Goal: Navigation & Orientation: Find specific page/section

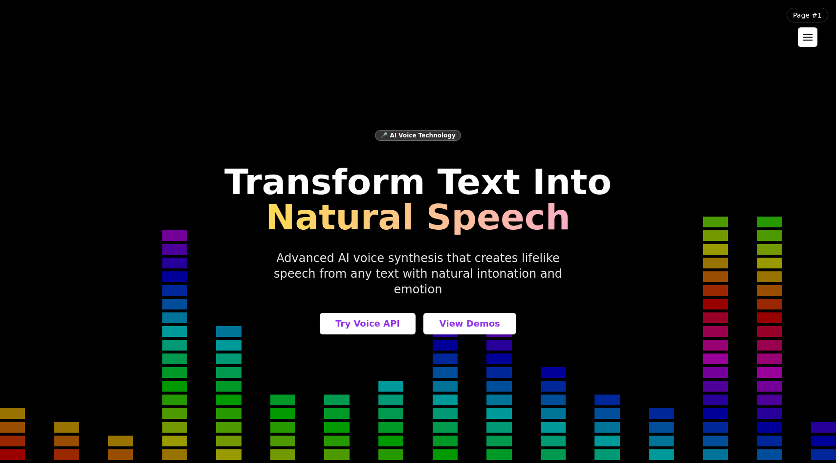
click at [806, 36] on div at bounding box center [808, 37] width 10 height 7
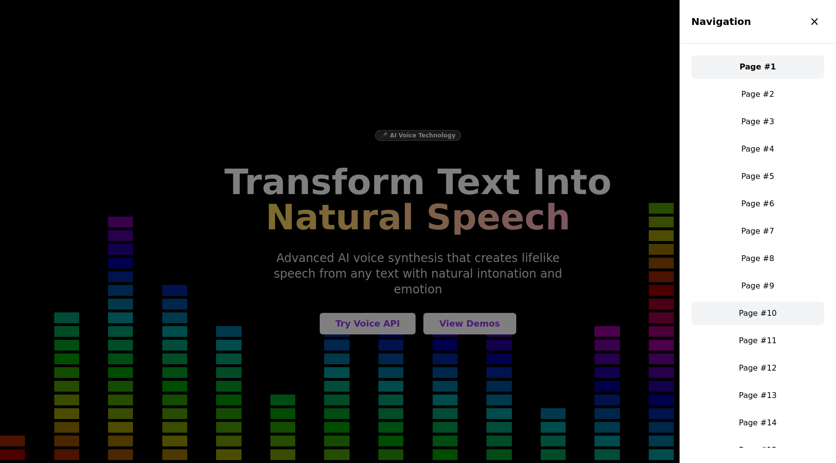
click at [761, 320] on link "Page #10" at bounding box center [758, 313] width 133 height 23
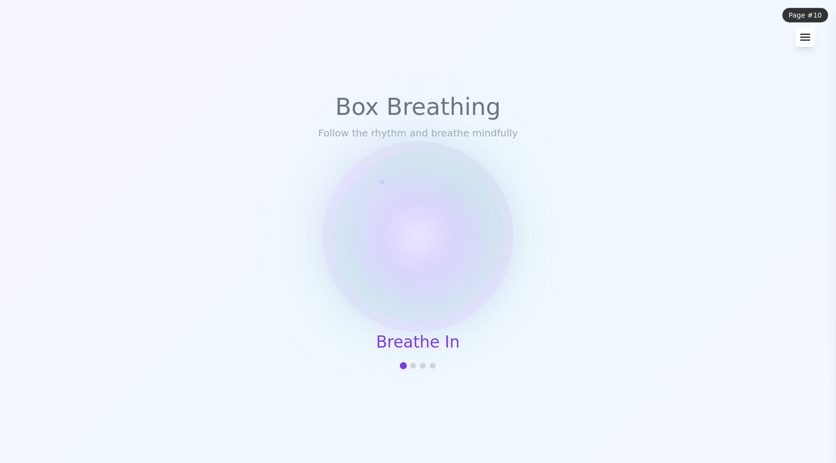
click at [415, 365] on div at bounding box center [413, 366] width 6 height 6
drag, startPoint x: 442, startPoint y: 255, endPoint x: 484, endPoint y: 248, distance: 42.6
click at [484, 248] on div at bounding box center [419, 237] width 178 height 178
click at [425, 305] on div at bounding box center [418, 236] width 187 height 187
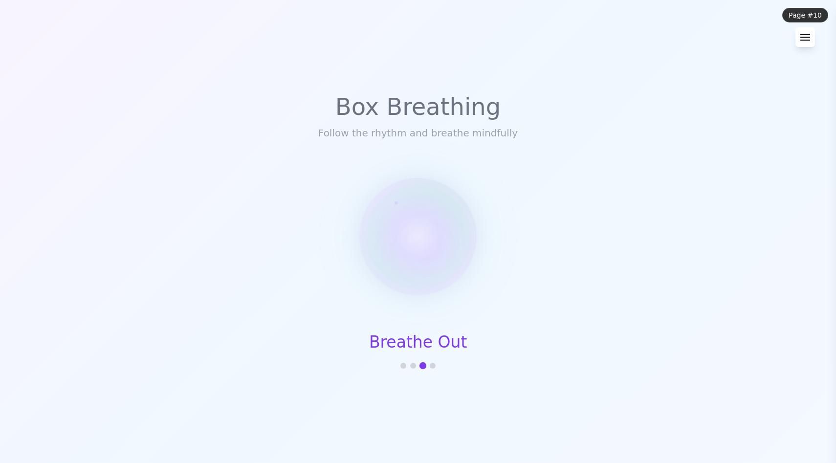
click at [813, 39] on button at bounding box center [806, 37] width 20 height 20
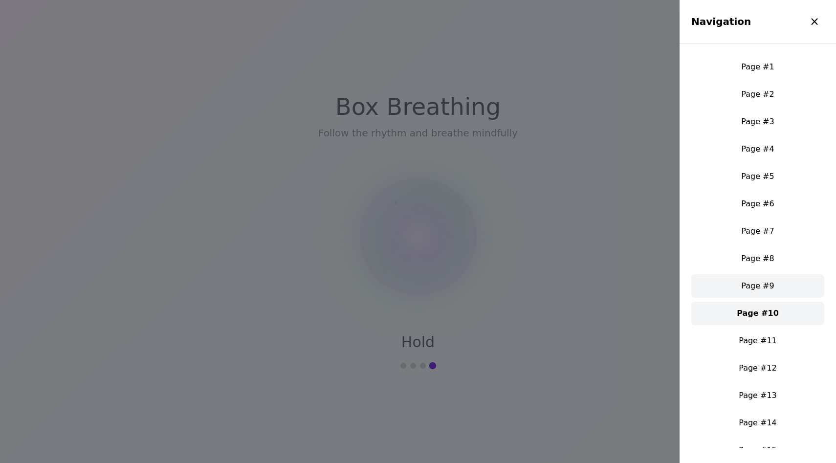
click at [757, 286] on link "Page #9" at bounding box center [758, 285] width 133 height 23
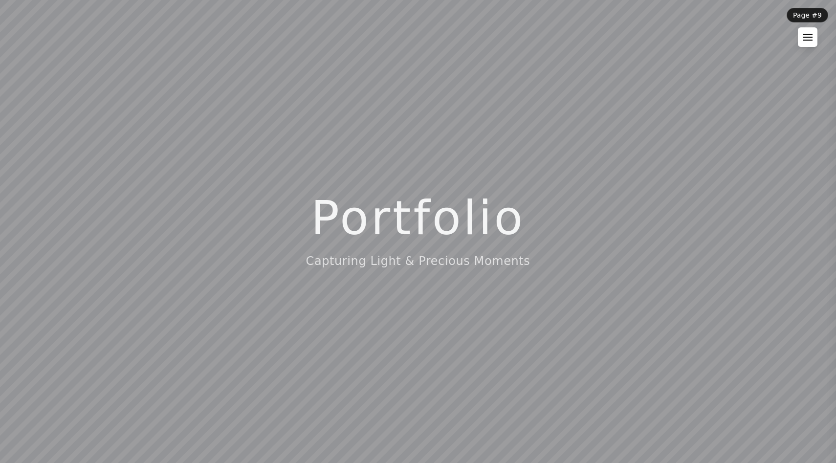
click at [809, 41] on div at bounding box center [808, 40] width 10 height 1
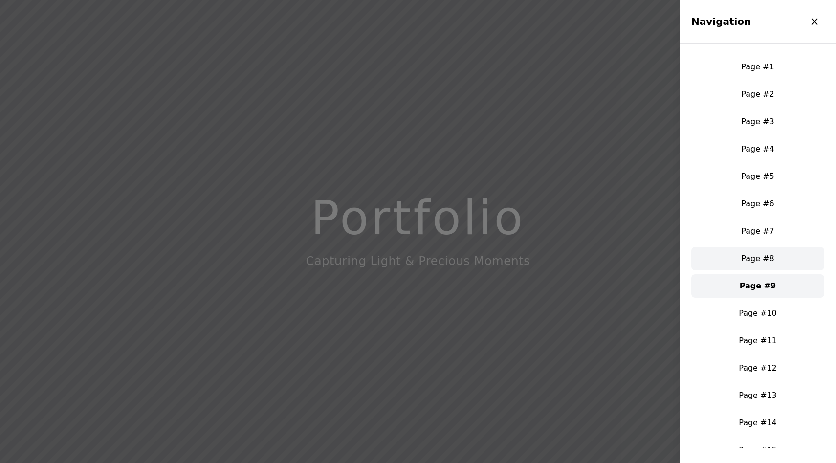
click at [757, 255] on link "Page #8" at bounding box center [758, 258] width 133 height 23
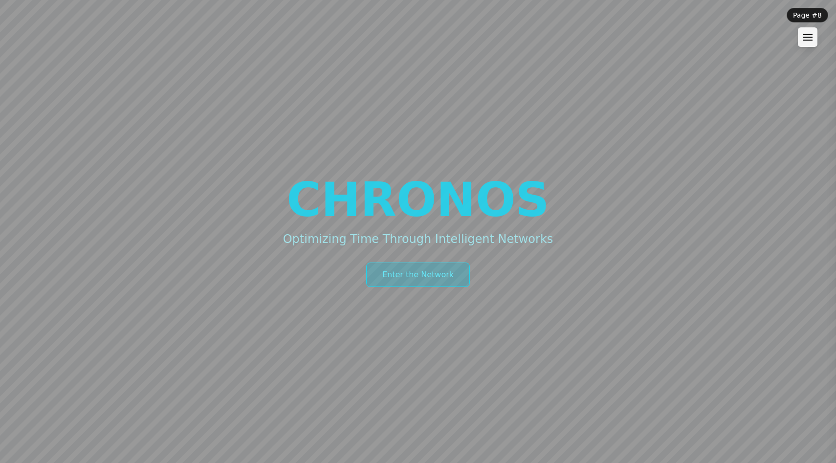
click at [408, 273] on button "Enter the Network" at bounding box center [418, 275] width 104 height 24
click at [806, 38] on div at bounding box center [808, 37] width 10 height 1
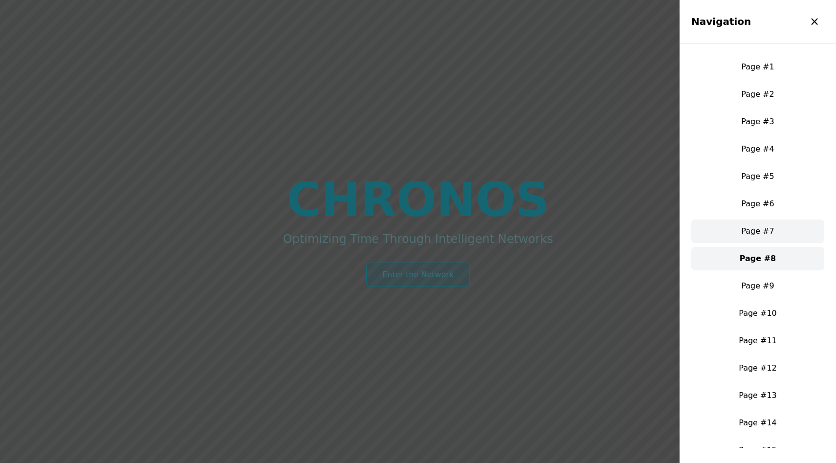
click at [773, 224] on link "Page #7" at bounding box center [758, 231] width 133 height 23
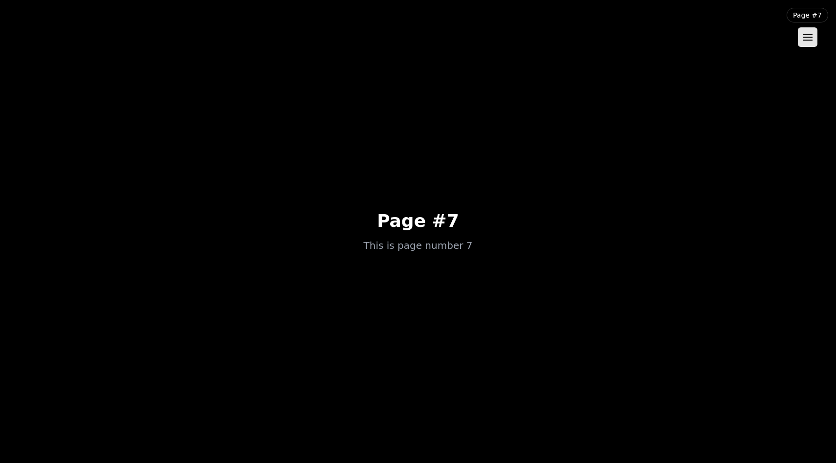
click at [426, 217] on h1 "Page #7" at bounding box center [417, 221] width 109 height 20
click at [804, 33] on button at bounding box center [808, 37] width 20 height 20
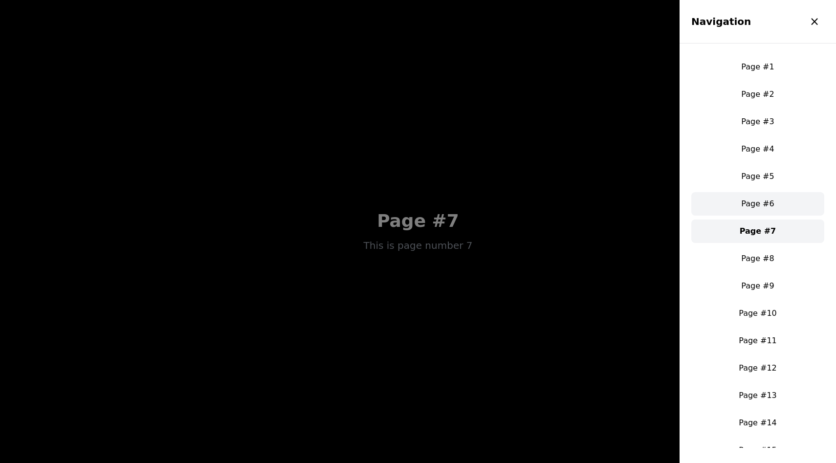
click at [751, 204] on link "Page #6" at bounding box center [758, 203] width 133 height 23
